Goal: Task Accomplishment & Management: Complete application form

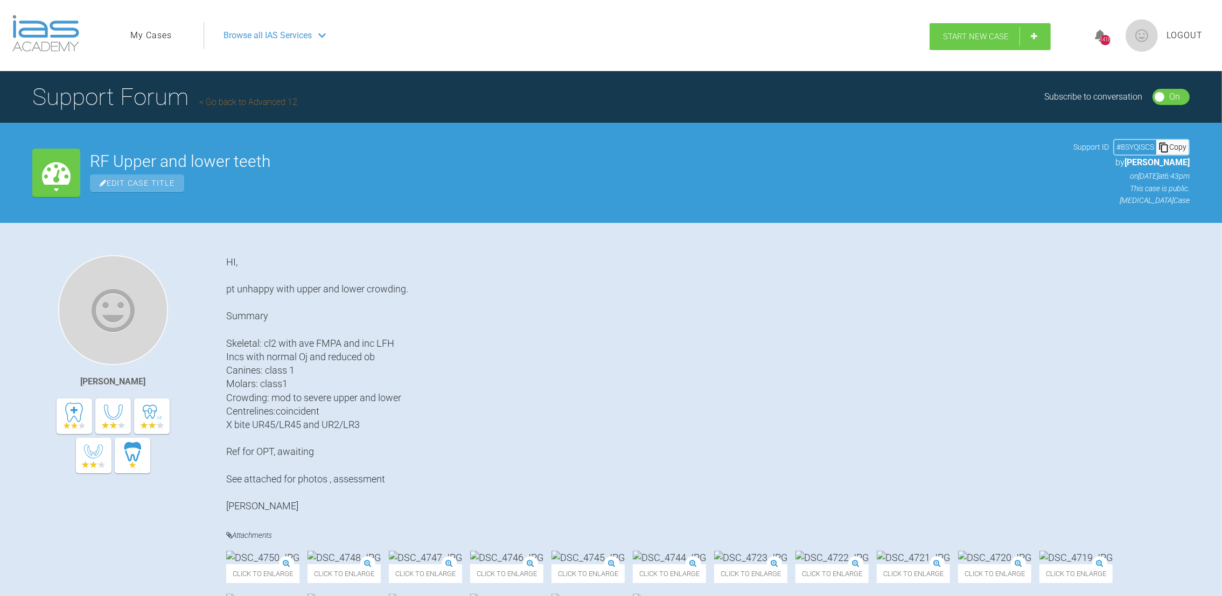
click at [1030, 27] on link "Start New Case" at bounding box center [990, 36] width 121 height 27
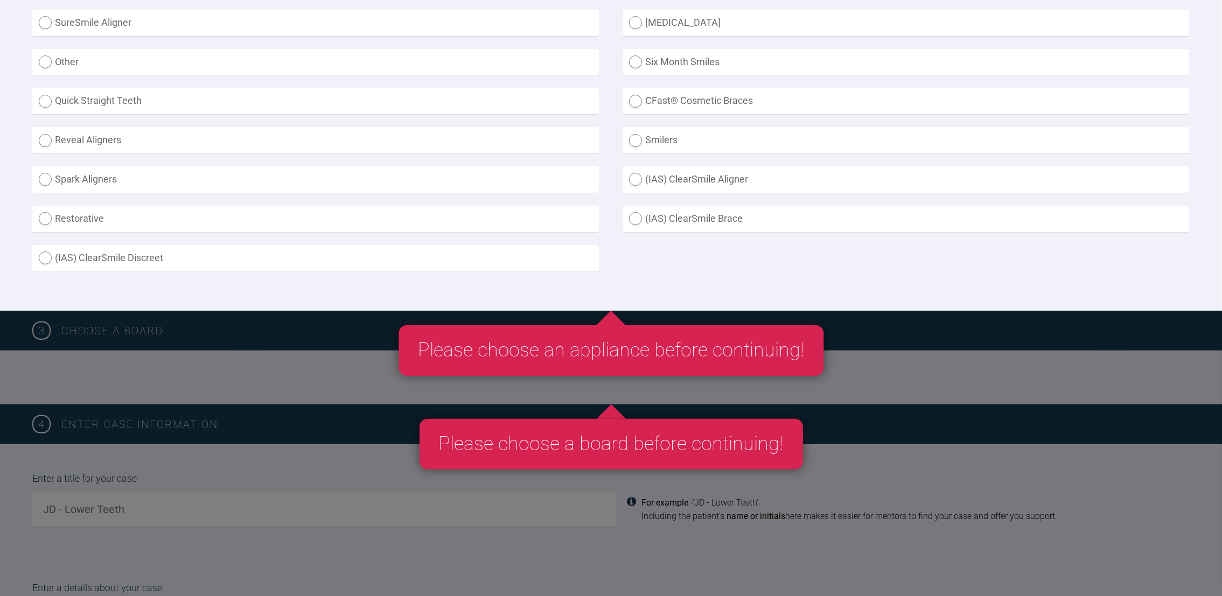
scroll to position [406, 0]
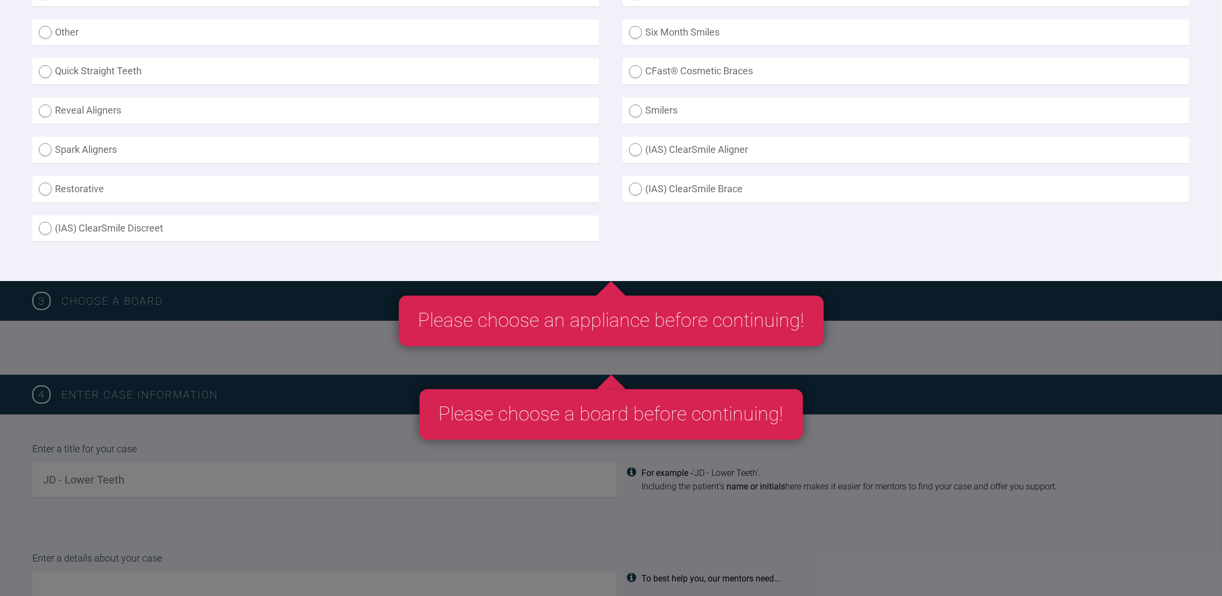
click at [639, 185] on label "(IAS) ClearSmile Brace" at bounding box center [906, 189] width 567 height 26
radio Brace "true"
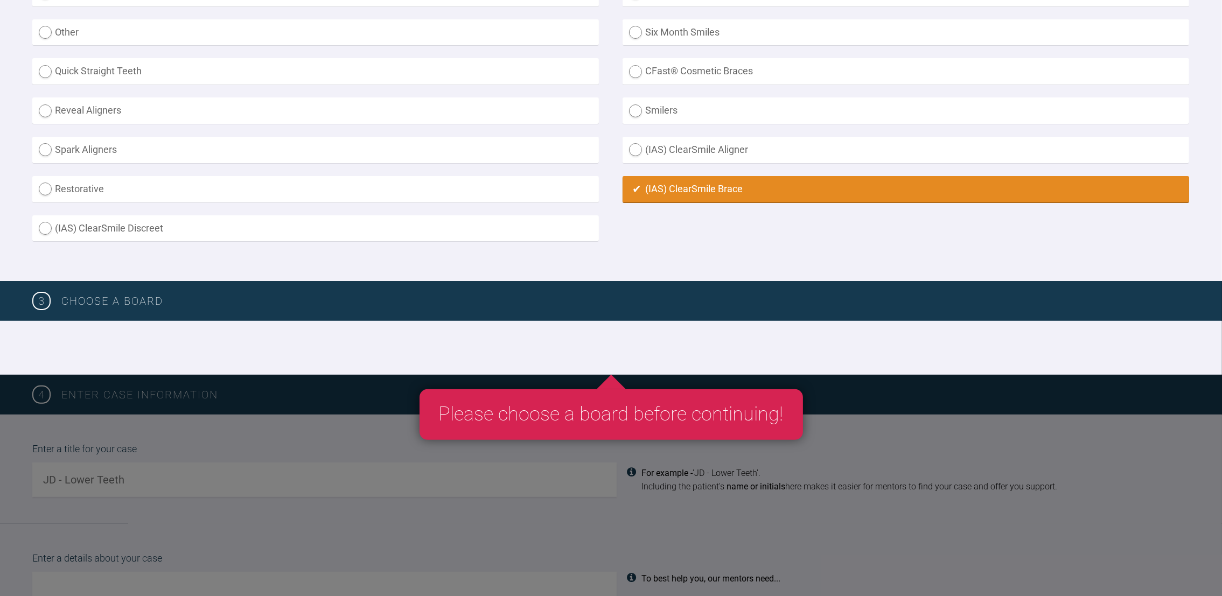
click at [177, 324] on div at bounding box center [611, 348] width 1222 height 54
